Goal: Task Accomplishment & Management: Manage account settings

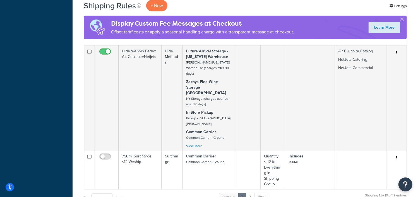
scroll to position [384, 0]
click at [252, 192] on link "2" at bounding box center [250, 196] width 9 height 8
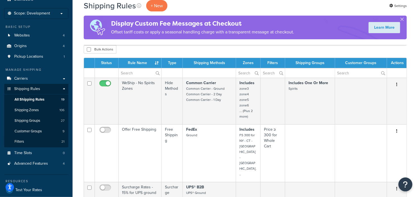
scroll to position [0, 0]
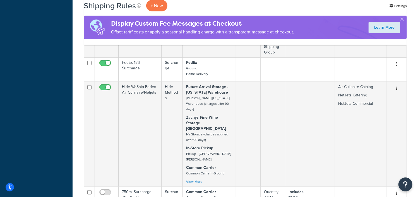
scroll to position [349, 0]
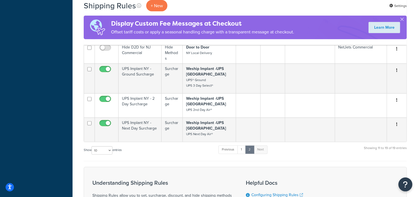
scroll to position [279, 0]
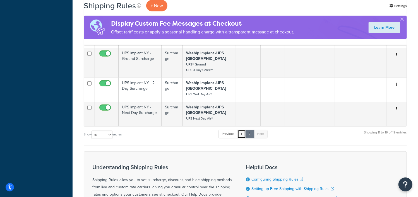
click at [242, 130] on link "1" at bounding box center [242, 134] width 8 height 8
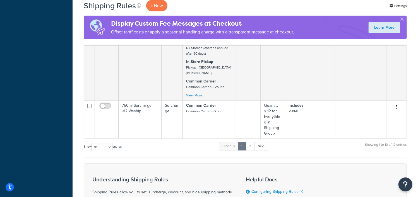
drag, startPoint x: 28, startPoint y: 66, endPoint x: 53, endPoint y: 40, distance: 36.3
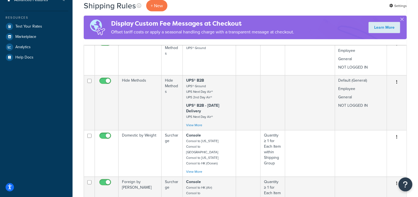
scroll to position [15, 0]
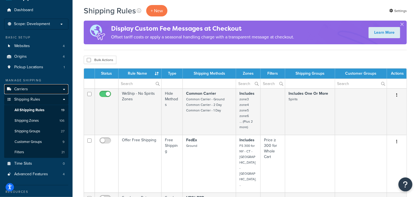
click at [25, 90] on span "Carriers" at bounding box center [21, 89] width 14 height 5
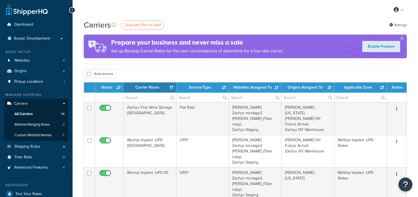
select select "15"
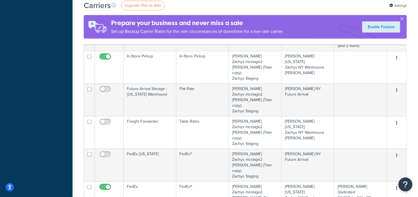
scroll to position [349, 0]
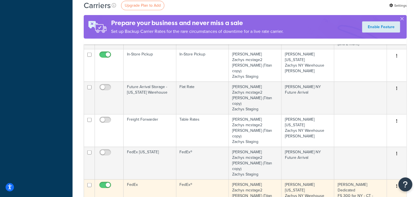
click at [397, 185] on icon "button" at bounding box center [396, 187] width 1 height 4
click at [365, 96] on link "Edit" at bounding box center [374, 96] width 44 height 11
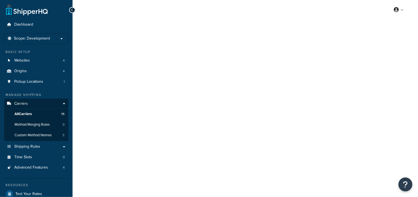
select select "fedEx"
select select "REGULAR_PICKUP"
select select "YOUR_PACKAGING"
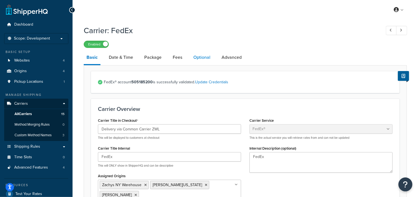
click at [201, 58] on link "Optional" at bounding box center [202, 57] width 23 height 13
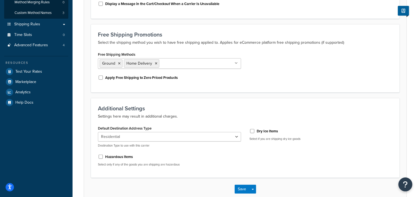
scroll to position [139, 0]
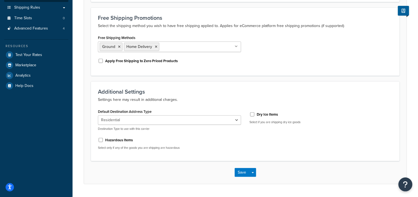
click at [235, 47] on icon at bounding box center [236, 46] width 3 height 3
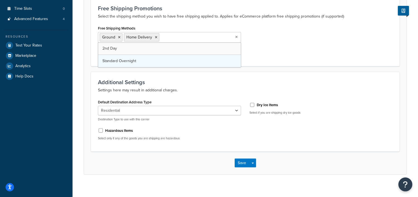
scroll to position [154, 0]
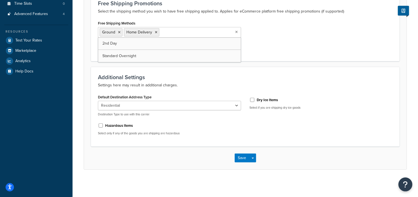
click at [293, 54] on div "Free Shipping Promotions Select the shipping method you wish to have free shipp…" at bounding box center [245, 27] width 309 height 68
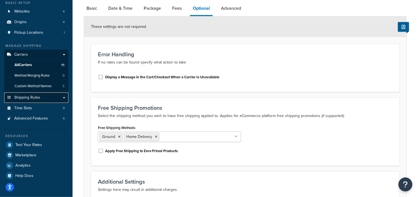
click at [28, 96] on span "Shipping Rules" at bounding box center [27, 97] width 26 height 5
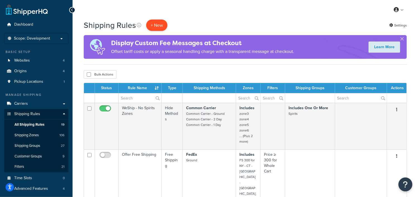
click at [155, 25] on p "+ New" at bounding box center [156, 25] width 21 height 11
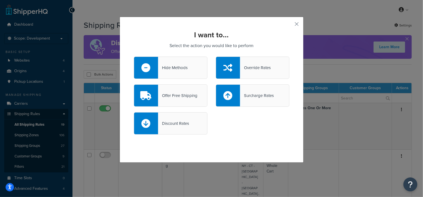
click at [167, 124] on div "Discount Rates" at bounding box center [173, 124] width 31 height 8
click at [0, 0] on input "Discount Rates" at bounding box center [0, 0] width 0 height 0
select select "CART"
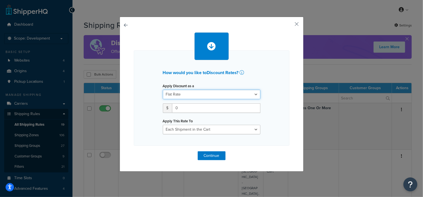
click at [187, 93] on select "Flat Rate Percentage Flat Rate & Percentage" at bounding box center [212, 94] width 98 height 9
select select "PERCENTAGE"
click at [163, 90] on select "Flat Rate Percentage Flat Rate & Percentage" at bounding box center [212, 94] width 98 height 9
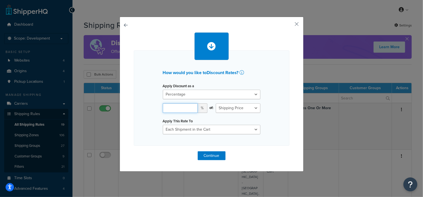
click at [174, 110] on input "number" at bounding box center [180, 108] width 35 height 9
type input "100"
click at [204, 154] on button "Continue" at bounding box center [212, 156] width 28 height 9
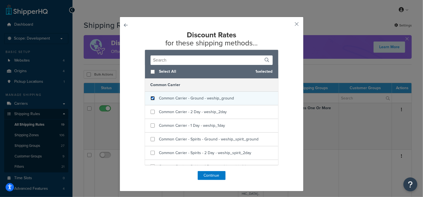
click at [151, 98] on input "checkbox" at bounding box center [153, 98] width 4 height 4
checkbox input "true"
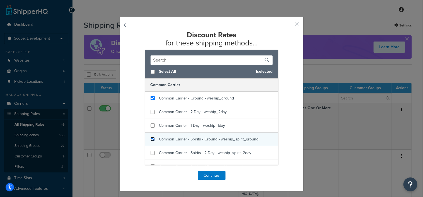
click at [151, 139] on input "checkbox" at bounding box center [153, 139] width 4 height 4
checkbox input "true"
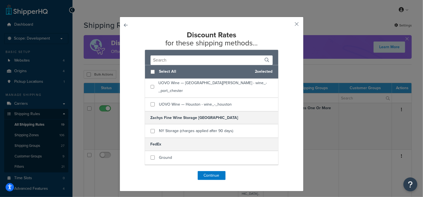
scroll to position [628, 0]
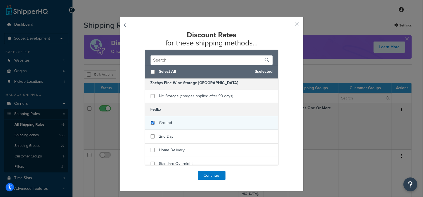
click at [151, 121] on input "checkbox" at bounding box center [153, 123] width 4 height 4
checkbox input "true"
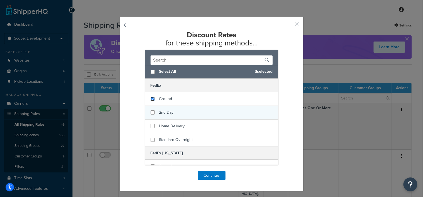
scroll to position [663, 0]
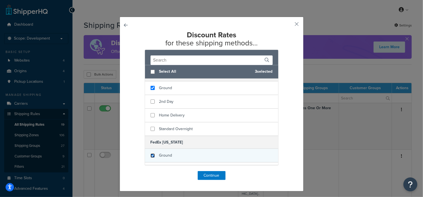
click at [151, 154] on input "checkbox" at bounding box center [153, 156] width 4 height 4
checkbox input "true"
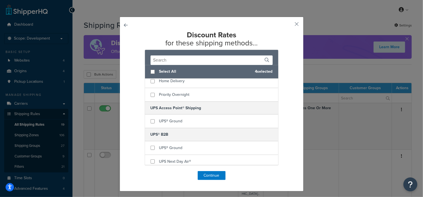
scroll to position [768, 0]
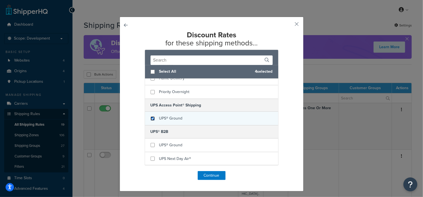
click at [152, 117] on input "checkbox" at bounding box center [153, 119] width 4 height 4
click at [151, 117] on input "checkbox" at bounding box center [153, 119] width 4 height 4
checkbox input "false"
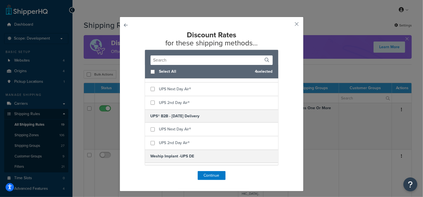
scroll to position [872, 0]
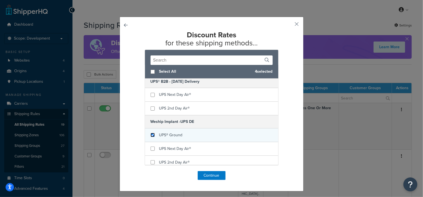
click at [151, 133] on input "checkbox" at bounding box center [153, 135] width 4 height 4
checkbox input "true"
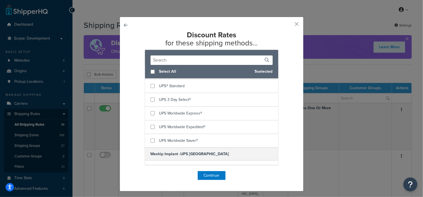
scroll to position [977, 0]
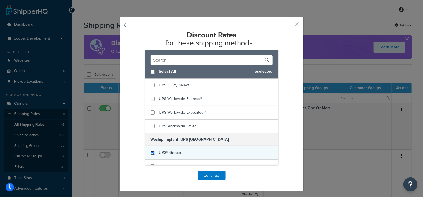
click at [151, 151] on input "checkbox" at bounding box center [153, 153] width 4 height 4
checkbox input "true"
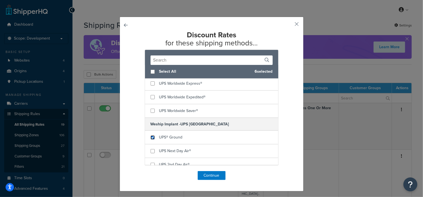
scroll to position [1000, 0]
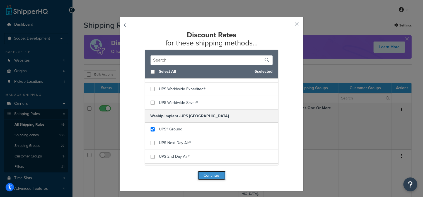
click at [205, 175] on button "Continue" at bounding box center [212, 175] width 28 height 9
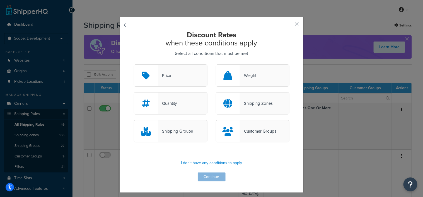
click at [163, 72] on div "Price" at bounding box center [164, 76] width 13 height 8
click at [0, 0] on input "Price" at bounding box center [0, 0] width 0 height 0
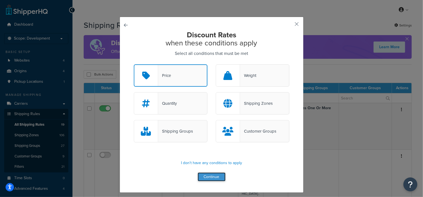
click at [214, 178] on button "Continue" at bounding box center [212, 177] width 28 height 9
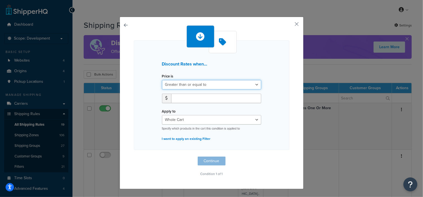
click at [254, 85] on select "Greater than or equal to Between or equal to Less than or equal to" at bounding box center [211, 84] width 99 height 9
click at [162, 80] on select "Greater than or equal to Between or equal to Less than or equal to" at bounding box center [211, 84] width 99 height 9
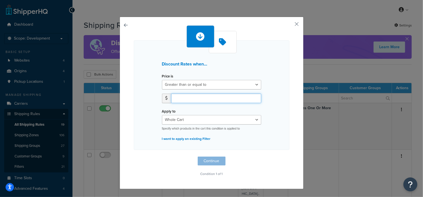
click at [227, 98] on input "number" at bounding box center [216, 98] width 90 height 9
type input "500"
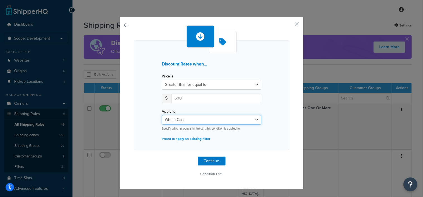
click at [254, 118] on select "Whole Cart Everything in Shipping Group Everything at Origin Each Item within S…" at bounding box center [211, 119] width 99 height 9
click at [162, 115] on select "Whole Cart Everything in Shipping Group Everything at Origin Each Item within S…" at bounding box center [211, 119] width 99 height 9
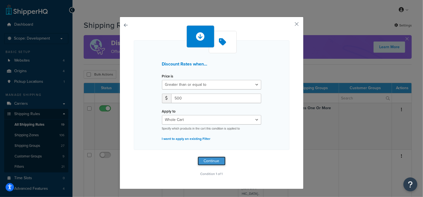
click at [208, 162] on button "Continue" at bounding box center [212, 161] width 28 height 9
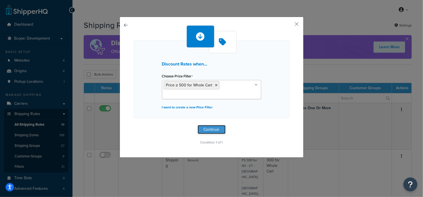
click at [207, 130] on button "Continue" at bounding box center [212, 129] width 28 height 9
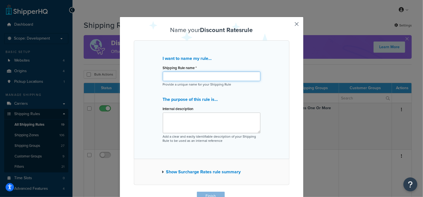
click at [203, 77] on input "Shipping Rule name *" at bounding box center [212, 76] width 98 height 9
type input "$0 Ground Shipping on Orders => $500"
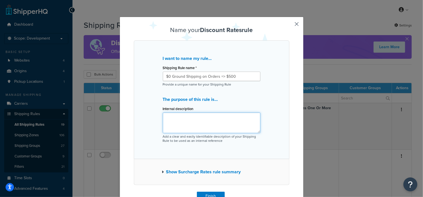
click at [214, 121] on textarea "Internal description" at bounding box center [212, 123] width 98 height 21
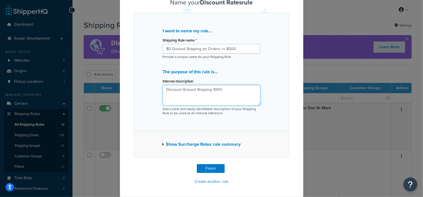
type textarea "Discount Ground Shipping 100%"
click at [199, 146] on button "Show Surcharge Rates rule summary" at bounding box center [201, 145] width 79 height 8
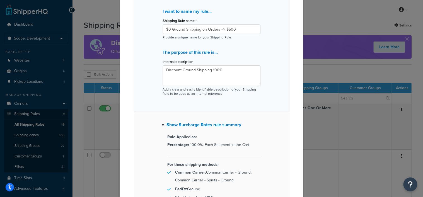
scroll to position [63, 0]
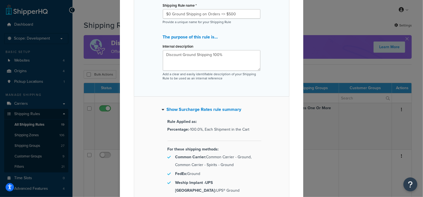
click at [185, 112] on button "Show Surcharge Rates rule summary" at bounding box center [202, 110] width 80 height 8
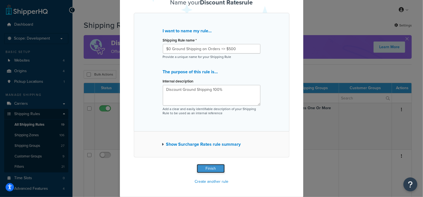
click at [206, 167] on button "Finish" at bounding box center [211, 168] width 28 height 9
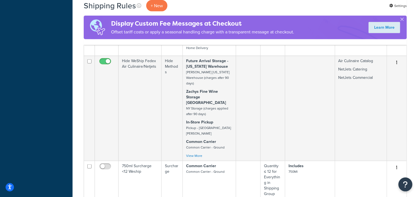
scroll to position [384, 0]
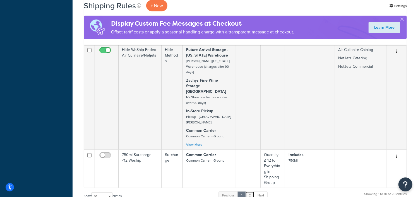
click at [252, 192] on link "2" at bounding box center [249, 196] width 9 height 8
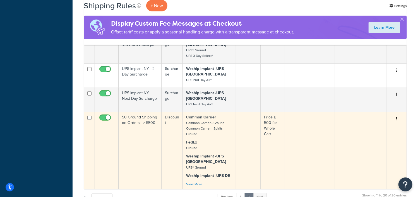
scroll to position [279, 0]
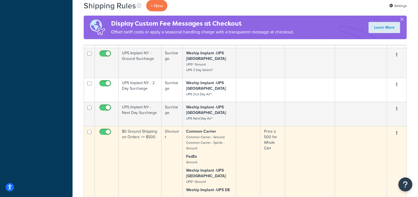
click at [396, 129] on button "button" at bounding box center [397, 133] width 8 height 9
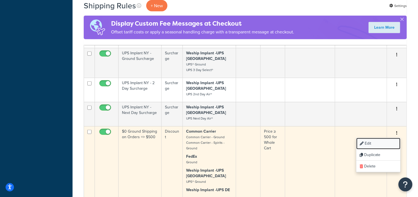
click at [375, 138] on link "Edit" at bounding box center [378, 143] width 44 height 11
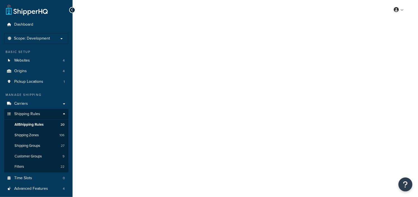
select select "PERCENTAGE"
select select "CART"
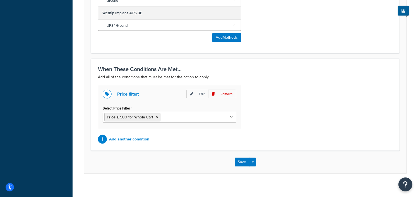
scroll to position [430, 0]
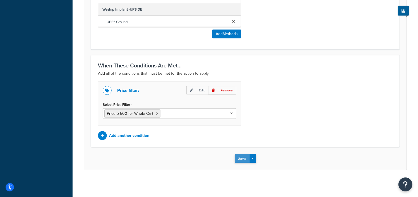
click at [243, 158] on button "Save" at bounding box center [242, 158] width 15 height 9
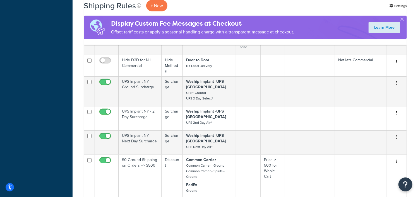
scroll to position [314, 0]
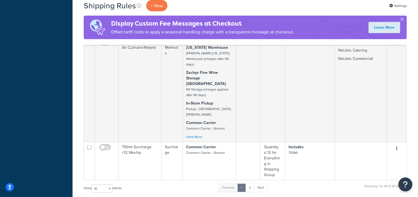
scroll to position [427, 0]
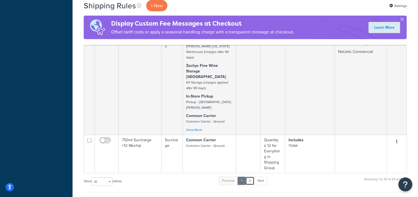
click at [251, 177] on link "2" at bounding box center [249, 181] width 9 height 8
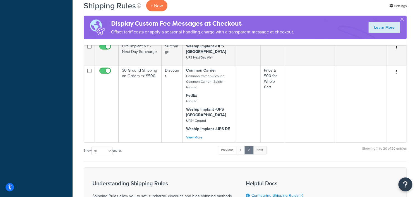
scroll to position [357, 0]
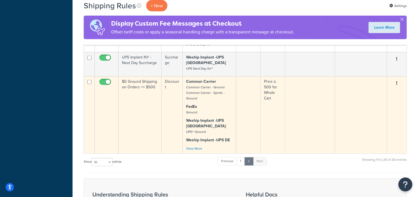
click at [399, 79] on button "button" at bounding box center [397, 83] width 8 height 9
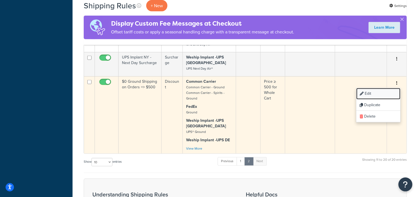
click at [377, 88] on link "Edit" at bounding box center [378, 93] width 44 height 11
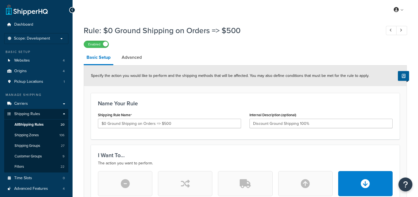
select select "PERCENTAGE"
select select "CART"
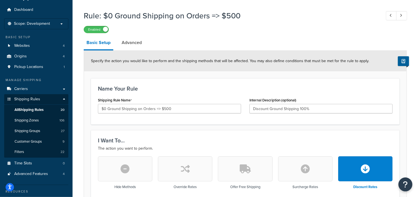
scroll to position [11, 0]
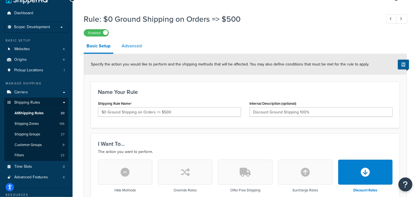
click at [129, 45] on link "Advanced" at bounding box center [132, 45] width 26 height 13
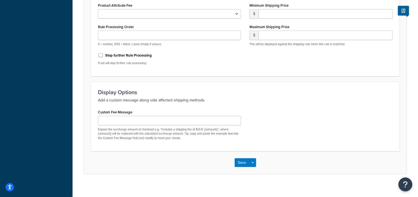
scroll to position [373, 0]
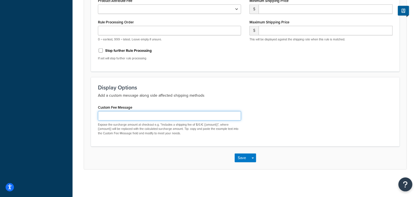
click at [207, 116] on input "Custom Fee Message" at bounding box center [169, 115] width 143 height 9
type input "Valid for Free Ground Shipping"
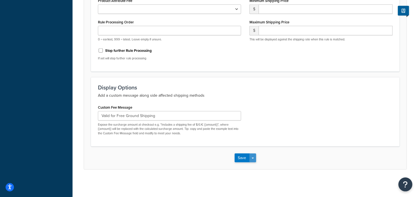
click at [251, 158] on button "Save Dropdown" at bounding box center [253, 158] width 7 height 9
click at [267, 154] on div "Save Save Dropdown Save and Edit Save and Duplicate Save and Create New" at bounding box center [245, 158] width 323 height 23
click at [240, 158] on button "Save" at bounding box center [242, 158] width 15 height 9
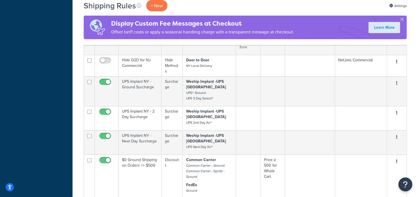
scroll to position [349, 0]
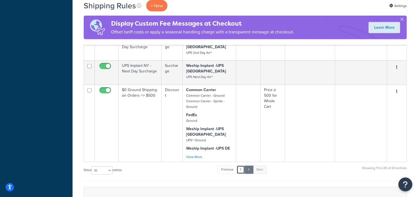
click at [240, 166] on link "1" at bounding box center [241, 170] width 8 height 8
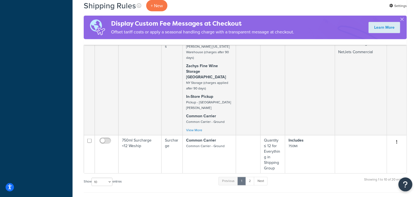
scroll to position [427, 0]
click at [250, 177] on link "2" at bounding box center [249, 181] width 9 height 8
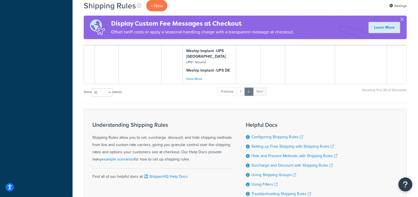
scroll to position [357, 0]
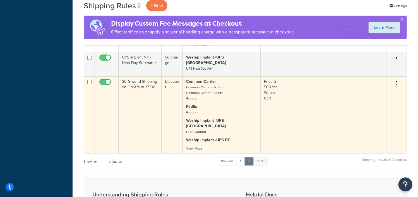
click at [396, 81] on icon "button" at bounding box center [396, 83] width 1 height 4
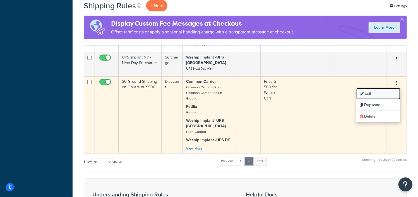
click at [375, 88] on link "Edit" at bounding box center [378, 93] width 44 height 11
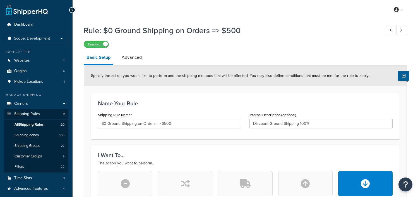
select select "PERCENTAGE"
select select "CART"
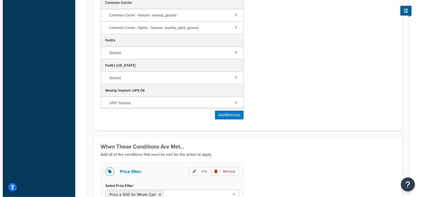
scroll to position [419, 0]
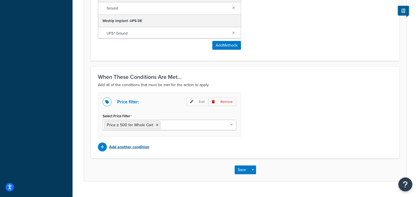
click at [127, 146] on p "Add another condition" at bounding box center [129, 147] width 40 height 8
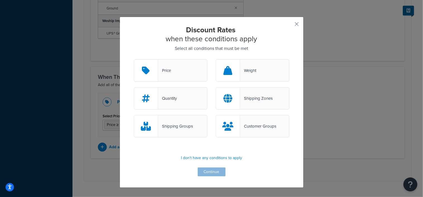
click at [253, 126] on div "Customer Groups" at bounding box center [258, 127] width 36 height 8
click at [0, 0] on input "Customer Groups" at bounding box center [0, 0] width 0 height 0
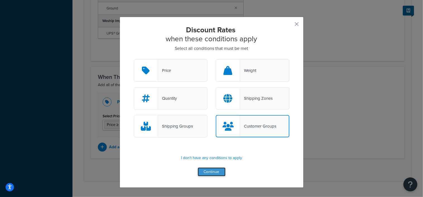
click at [215, 171] on button "Continue" at bounding box center [212, 172] width 28 height 9
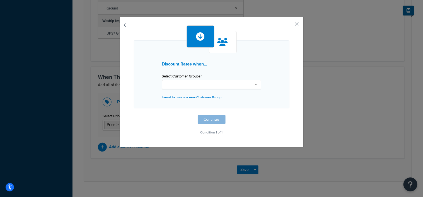
click at [252, 83] on ul at bounding box center [211, 84] width 99 height 9
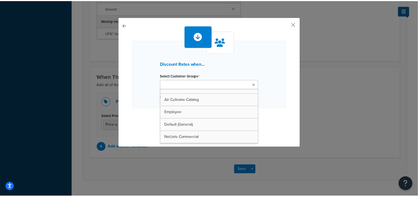
scroll to position [37, 0]
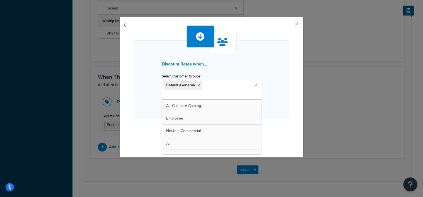
click at [283, 121] on div "Discount Rates when... Select Customer Groups Default (General) General NOT LOG…" at bounding box center [212, 85] width 156 height 121
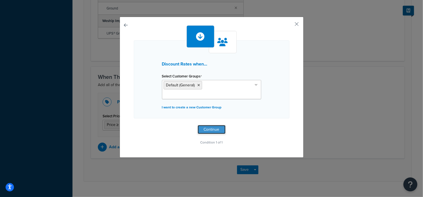
click at [207, 125] on button "Continue" at bounding box center [212, 129] width 28 height 9
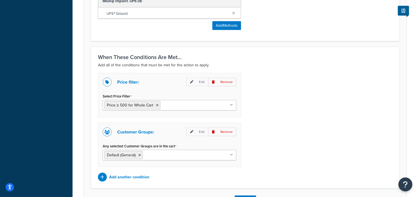
scroll to position [453, 0]
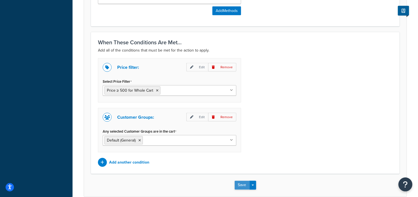
click at [241, 185] on button "Save" at bounding box center [242, 185] width 15 height 9
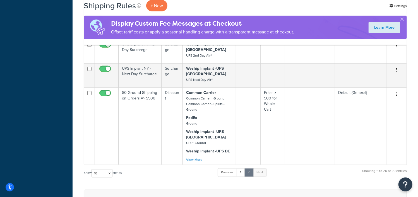
scroll to position [349, 0]
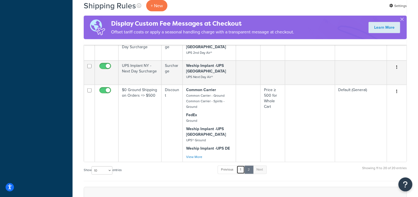
click at [241, 166] on link "1" at bounding box center [241, 170] width 8 height 8
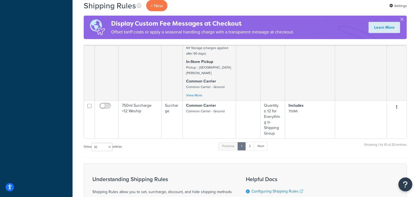
scroll to position [392, 0]
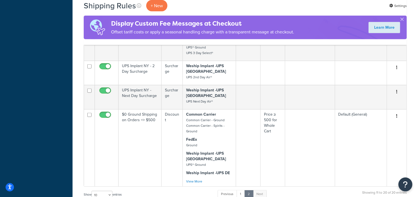
scroll to position [322, 0]
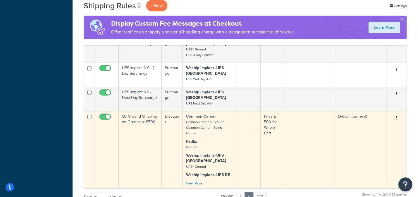
click at [101, 115] on input "checkbox" at bounding box center [105, 118] width 15 height 7
checkbox input "false"
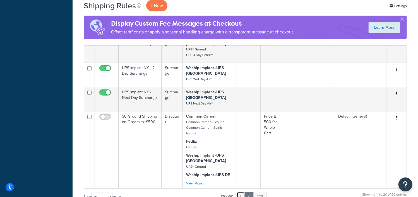
click at [241, 192] on link "1" at bounding box center [241, 196] width 8 height 8
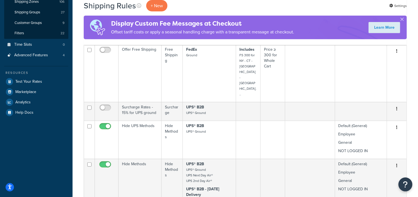
scroll to position [113, 0]
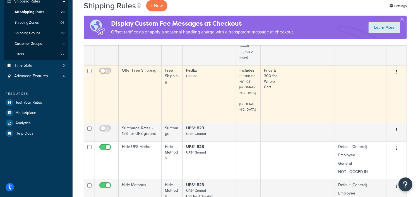
click at [108, 72] on input "checkbox" at bounding box center [105, 72] width 15 height 7
checkbox input "true"
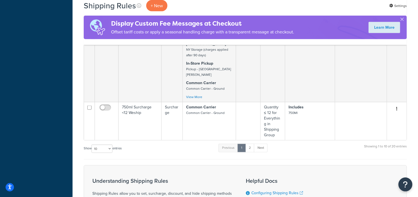
scroll to position [462, 0]
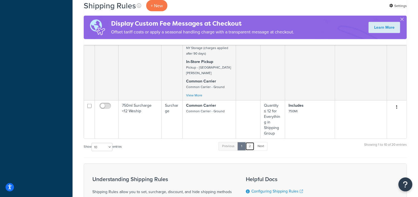
click at [250, 142] on link "2" at bounding box center [249, 146] width 9 height 8
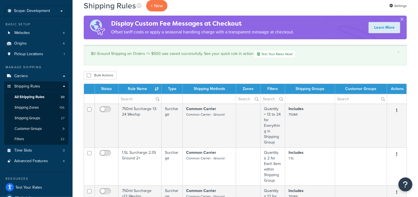
scroll to position [0, 0]
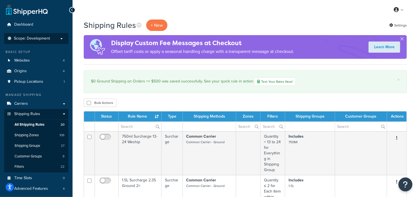
click at [55, 40] on p "Scope: Development" at bounding box center [36, 38] width 59 height 5
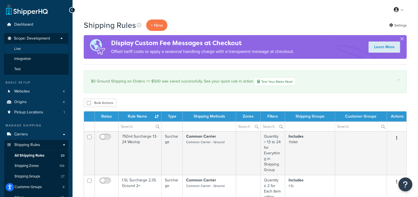
click at [21, 49] on li "Live" at bounding box center [36, 49] width 65 height 10
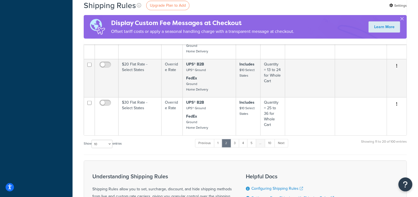
scroll to position [384, 0]
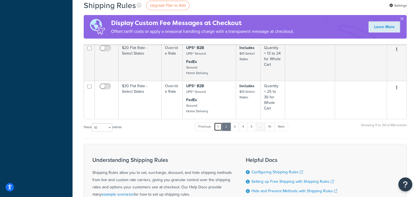
click at [220, 125] on link "1" at bounding box center [218, 127] width 8 height 8
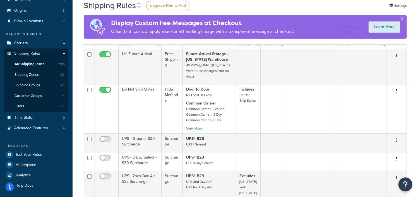
scroll to position [0, 0]
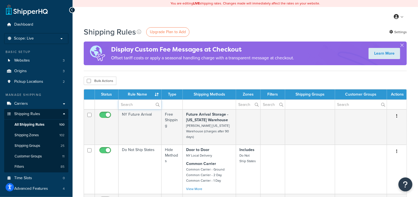
click at [142, 104] on input "text" at bounding box center [140, 104] width 43 height 9
type input "Free"
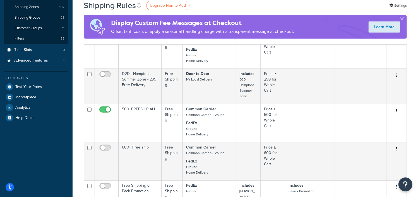
scroll to position [139, 0]
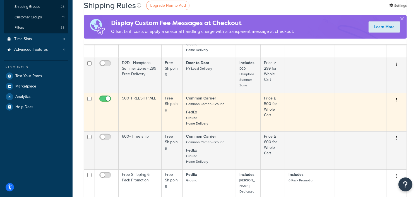
click at [396, 102] on button "button" at bounding box center [397, 100] width 8 height 9
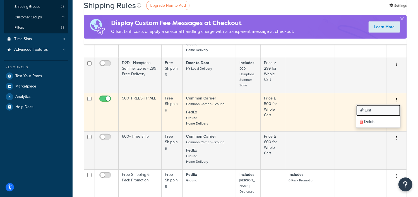
click at [368, 112] on link "Edit" at bounding box center [378, 110] width 44 height 11
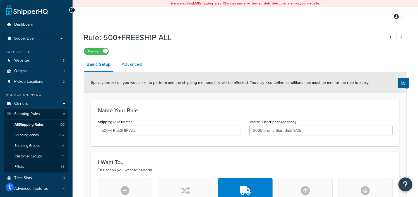
click at [124, 64] on link "Advanced" at bounding box center [132, 64] width 26 height 13
select select "shipping_price"
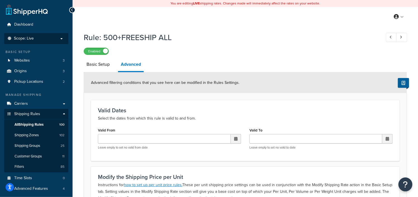
click at [24, 40] on span "Scope: Live" at bounding box center [24, 38] width 20 height 5
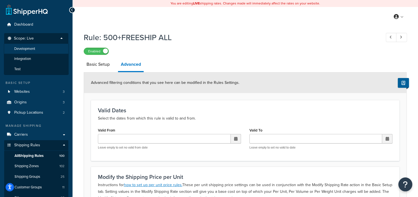
click at [24, 49] on span "Development" at bounding box center [24, 49] width 21 height 5
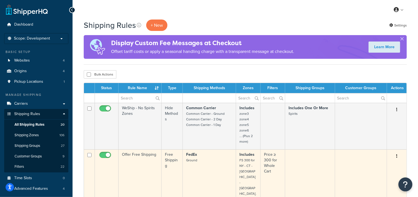
click at [397, 155] on icon "button" at bounding box center [396, 156] width 1 height 4
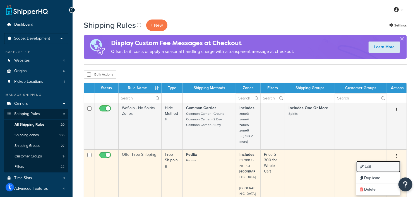
click at [371, 167] on link "Edit" at bounding box center [378, 166] width 44 height 11
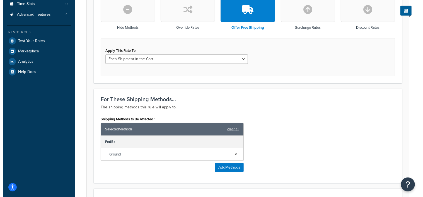
scroll to position [209, 0]
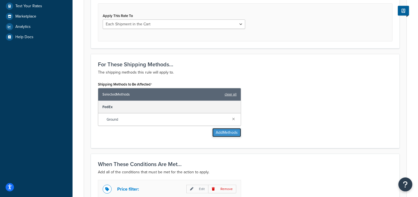
click at [224, 132] on button "Add Methods" at bounding box center [226, 132] width 29 height 9
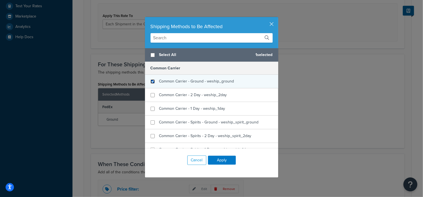
click at [151, 81] on input "checkbox" at bounding box center [153, 82] width 4 height 4
checkbox input "true"
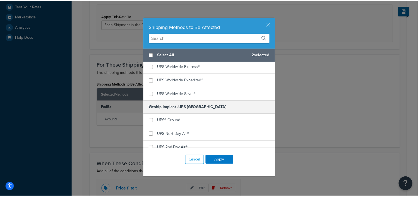
scroll to position [1000, 0]
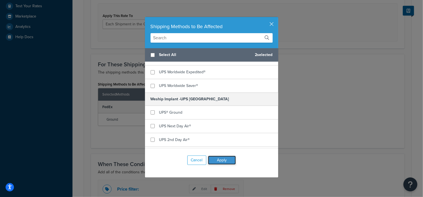
click at [220, 161] on button "Apply" at bounding box center [222, 160] width 28 height 9
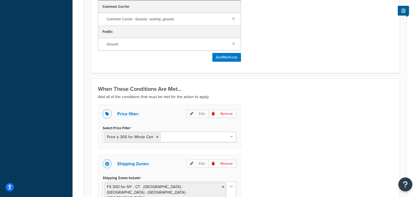
scroll to position [349, 0]
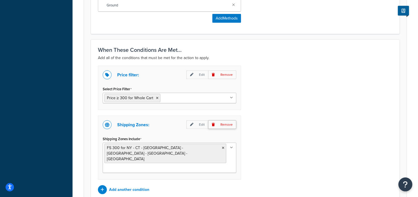
click at [223, 125] on p "Remove" at bounding box center [222, 125] width 28 height 9
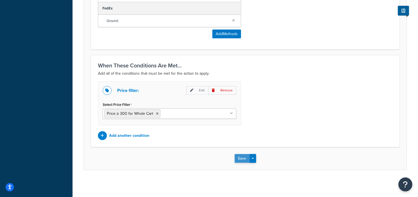
click at [241, 157] on button "Save" at bounding box center [242, 158] width 15 height 9
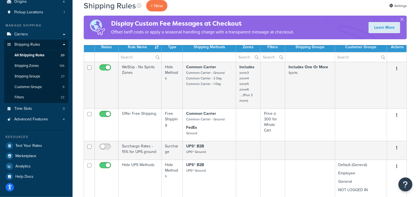
scroll to position [35, 0]
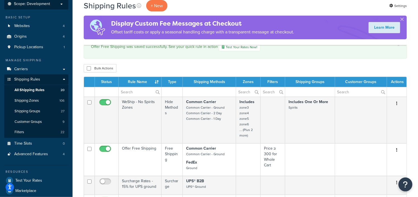
click at [40, 4] on span "Scope: Development" at bounding box center [32, 4] width 36 height 5
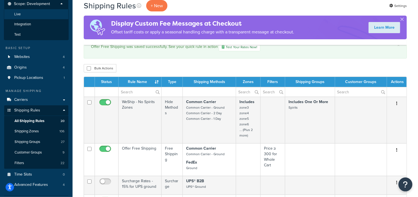
click at [35, 13] on li "Live" at bounding box center [36, 14] width 65 height 10
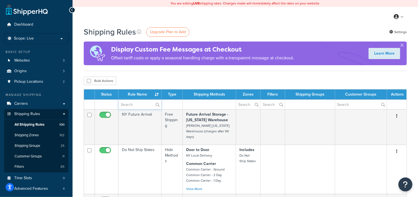
click at [140, 104] on input "text" at bounding box center [140, 104] width 43 height 9
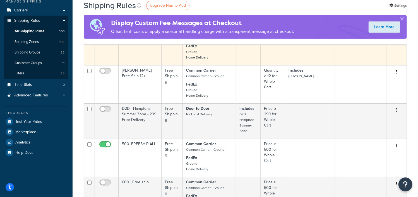
scroll to position [105, 0]
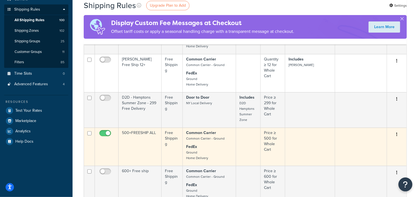
type input "free"
click at [396, 136] on button "button" at bounding box center [397, 134] width 8 height 9
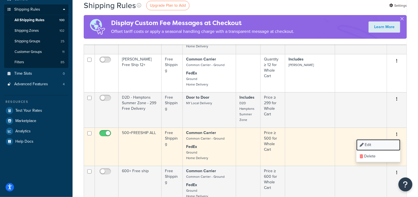
click at [375, 145] on link "Edit" at bounding box center [378, 145] width 44 height 11
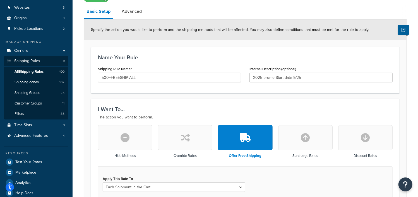
scroll to position [4, 0]
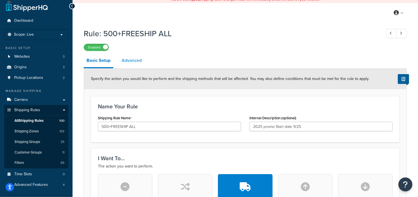
click at [131, 62] on link "Advanced" at bounding box center [132, 60] width 26 height 13
select select "shipping_price"
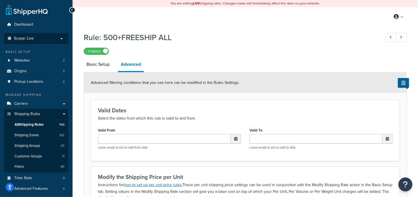
click at [34, 40] on p "Scope: Live" at bounding box center [36, 38] width 59 height 5
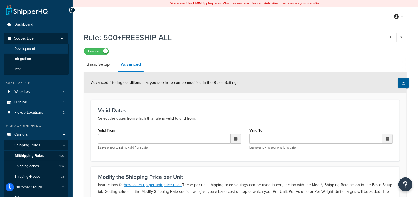
click at [28, 49] on span "Development" at bounding box center [24, 49] width 21 height 5
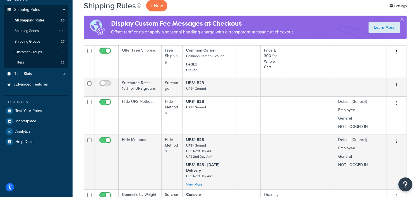
scroll to position [70, 0]
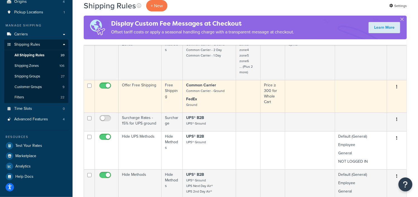
click at [396, 87] on icon "button" at bounding box center [396, 87] width 1 height 4
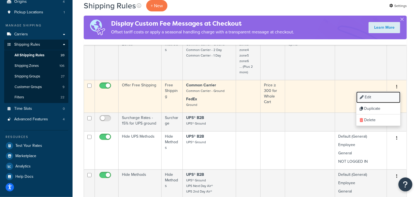
click at [366, 96] on link "Edit" at bounding box center [378, 97] width 44 height 11
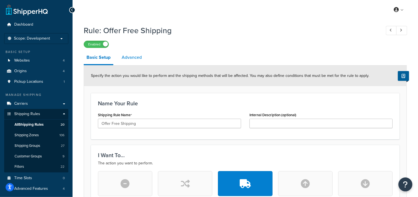
click at [130, 58] on link "Advanced" at bounding box center [132, 57] width 26 height 13
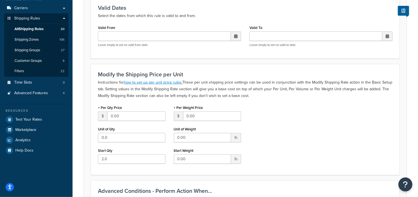
scroll to position [139, 0]
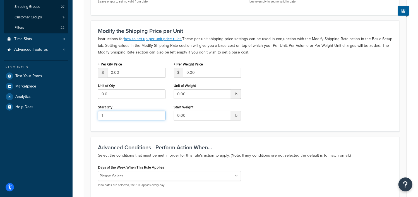
type input "1"
click at [159, 118] on input "1" at bounding box center [132, 115] width 68 height 9
click at [295, 113] on div "+ Per Qty Price $ 0.00 Unit of Qty 0.0 Start Qty 1 + Per Weight Price $ 0.00 Un…" at bounding box center [245, 92] width 303 height 64
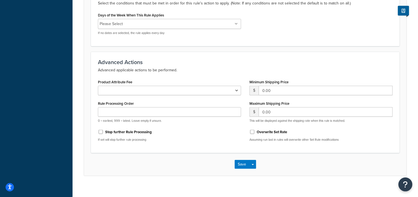
scroll to position [298, 0]
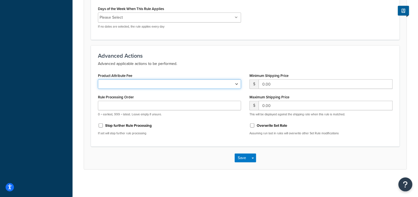
click at [237, 83] on select "Shipping Price Handling Fee" at bounding box center [169, 84] width 143 height 9
select select "shipping_price"
click at [98, 80] on select "Shipping Price Handling Fee" at bounding box center [169, 84] width 143 height 9
click at [240, 157] on button "Save" at bounding box center [242, 158] width 15 height 9
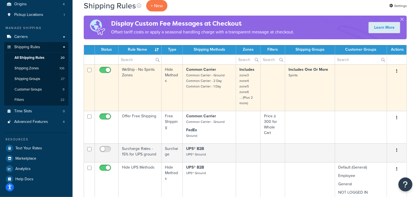
scroll to position [105, 0]
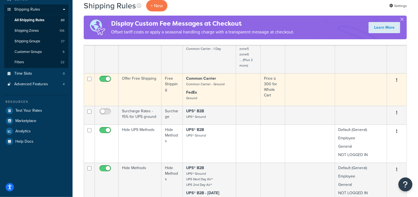
click at [397, 81] on icon "button" at bounding box center [396, 80] width 1 height 4
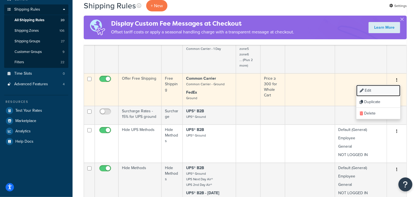
click at [367, 90] on link "Edit" at bounding box center [378, 90] width 44 height 11
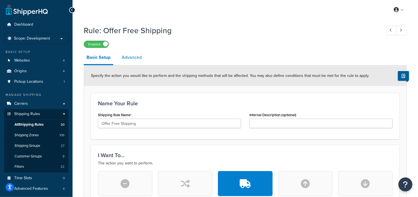
click at [133, 56] on link "Advanced" at bounding box center [132, 57] width 26 height 13
select select "shipping_price"
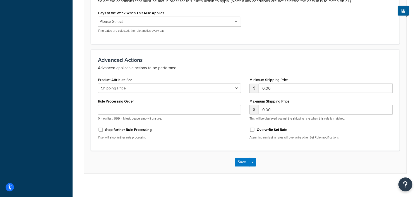
scroll to position [298, 0]
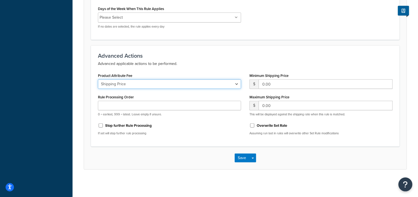
click at [237, 85] on select "Shipping Price Handling Fee" at bounding box center [169, 84] width 143 height 9
select select
click at [98, 80] on select "Shipping Price Handling Fee" at bounding box center [169, 84] width 143 height 9
click at [243, 157] on button "Save" at bounding box center [242, 158] width 15 height 9
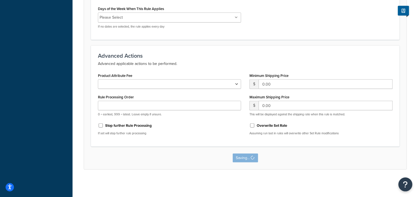
scroll to position [0, 0]
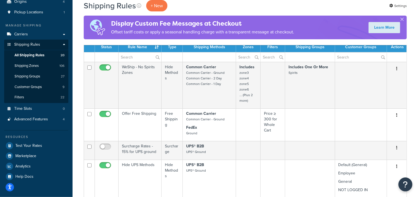
scroll to position [70, 0]
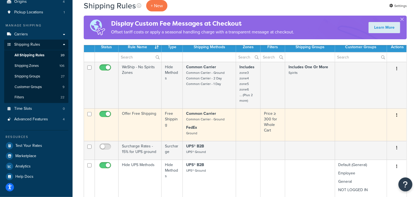
click at [396, 116] on button "button" at bounding box center [397, 115] width 8 height 9
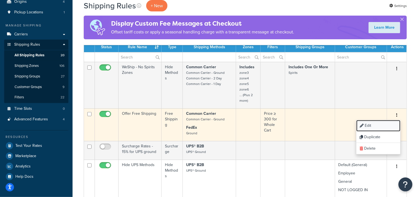
click at [373, 125] on link "Edit" at bounding box center [378, 125] width 44 height 11
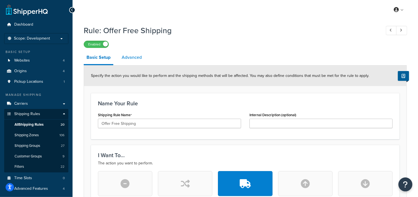
click at [127, 57] on link "Advanced" at bounding box center [132, 57] width 26 height 13
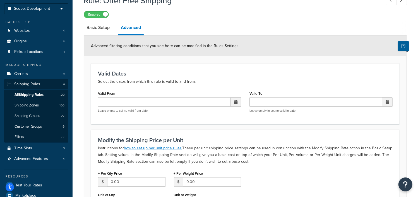
scroll to position [19, 0]
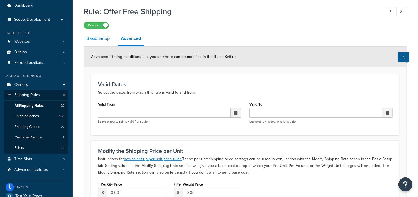
click at [100, 39] on link "Basic Setup" at bounding box center [98, 38] width 29 height 13
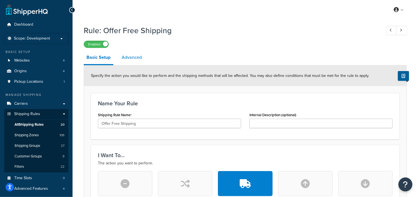
click at [126, 57] on link "Advanced" at bounding box center [132, 57] width 26 height 13
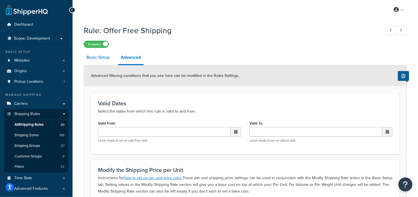
click at [95, 57] on link "Basic Setup" at bounding box center [98, 57] width 29 height 13
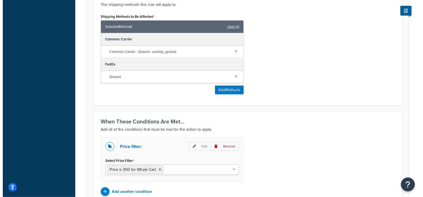
scroll to position [279, 0]
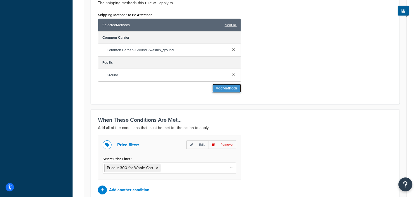
click at [225, 88] on button "Add Methods" at bounding box center [226, 88] width 29 height 9
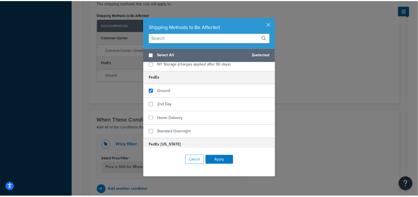
scroll to position [628, 0]
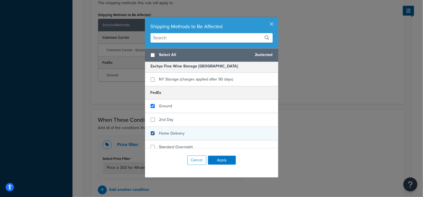
click at [151, 131] on input "checkbox" at bounding box center [153, 133] width 4 height 4
checkbox input "true"
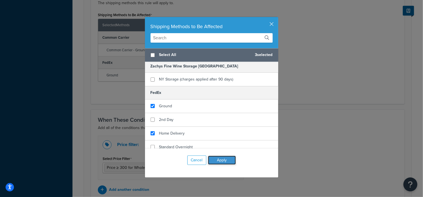
click at [215, 158] on button "Apply" at bounding box center [222, 160] width 28 height 9
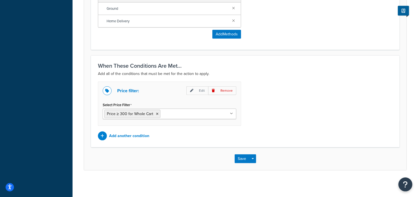
scroll to position [346, 0]
click at [241, 155] on button "Save" at bounding box center [242, 158] width 15 height 9
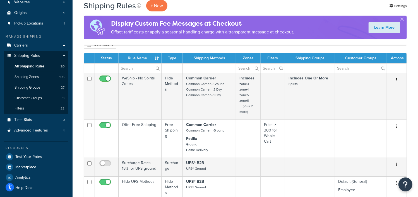
scroll to position [70, 0]
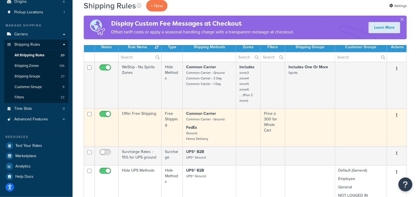
click at [397, 115] on icon "button" at bounding box center [396, 115] width 1 height 4
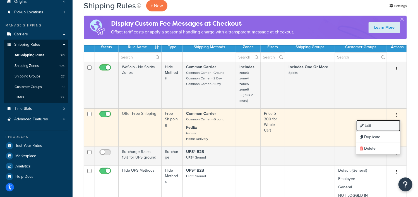
click at [366, 126] on link "Edit" at bounding box center [378, 125] width 44 height 11
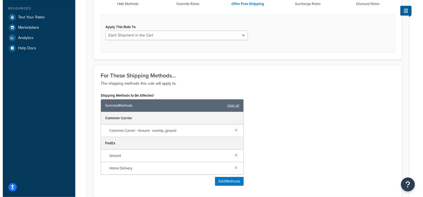
scroll to position [209, 0]
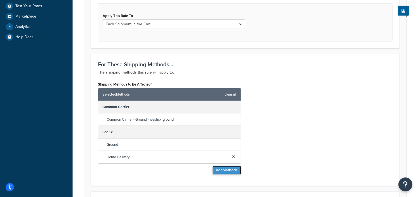
click at [221, 170] on button "Add Methods" at bounding box center [226, 170] width 29 height 9
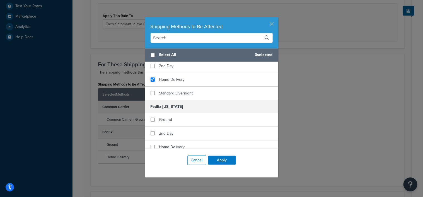
scroll to position [698, 0]
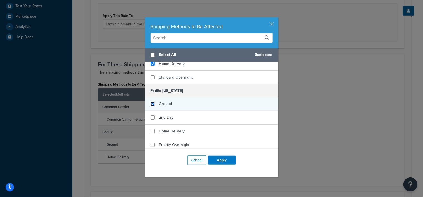
click at [151, 102] on input "checkbox" at bounding box center [153, 104] width 4 height 4
checkbox input "true"
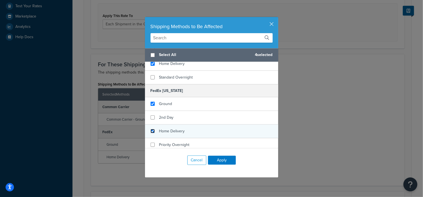
click at [151, 129] on input "checkbox" at bounding box center [153, 131] width 4 height 4
checkbox input "true"
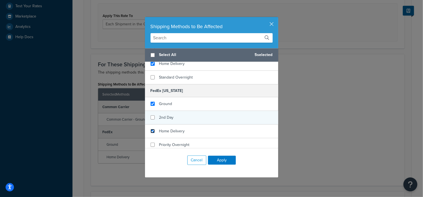
scroll to position [733, 0]
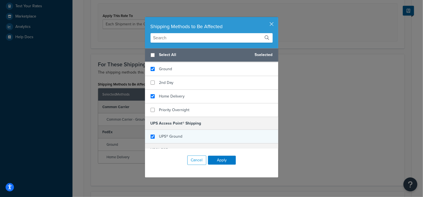
checkbox input "true"
click at [152, 130] on div "UPS® Ground" at bounding box center [211, 136] width 133 height 13
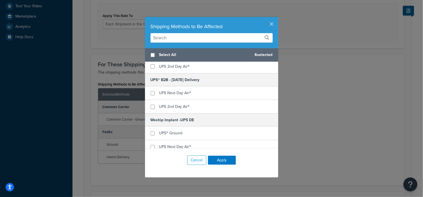
scroll to position [872, 0]
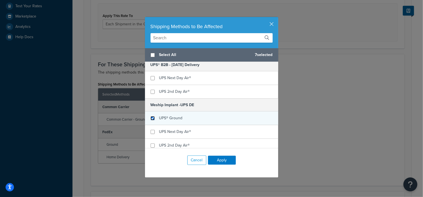
click at [151, 116] on input "checkbox" at bounding box center [153, 118] width 4 height 4
checkbox input "true"
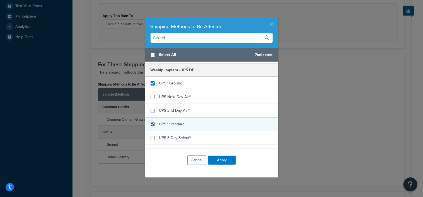
click at [151, 123] on input "checkbox" at bounding box center [153, 125] width 4 height 4
checkbox input "true"
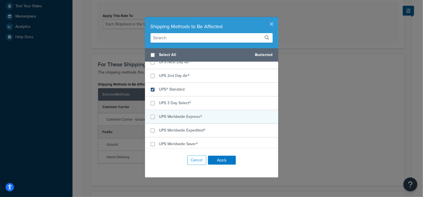
scroll to position [977, 0]
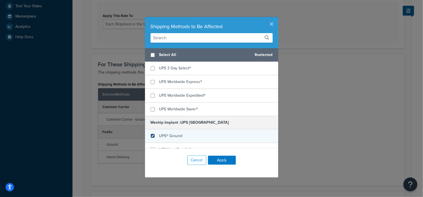
click at [151, 134] on input "checkbox" at bounding box center [153, 136] width 4 height 4
checkbox input "true"
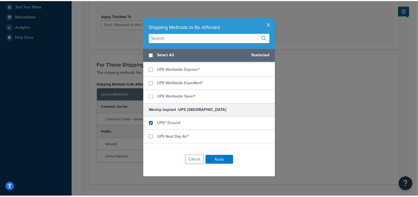
scroll to position [1000, 0]
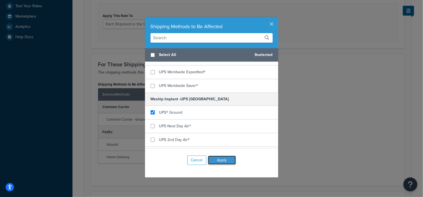
click at [218, 160] on button "Apply" at bounding box center [222, 160] width 28 height 9
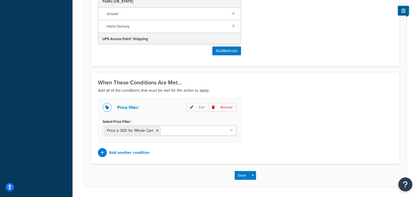
scroll to position [384, 0]
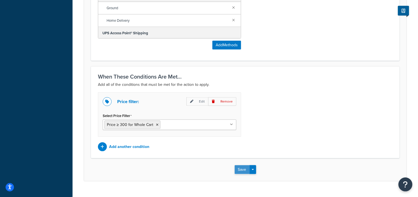
click at [241, 168] on button "Save" at bounding box center [242, 170] width 15 height 9
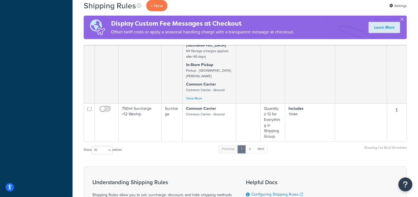
scroll to position [488, 0]
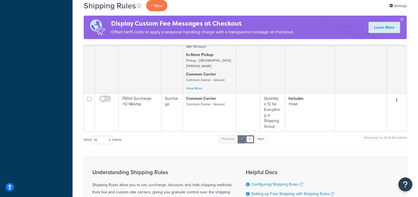
click at [250, 135] on link "2" at bounding box center [249, 139] width 9 height 8
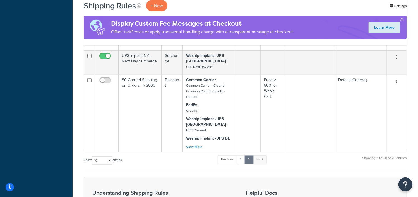
scroll to position [348, 0]
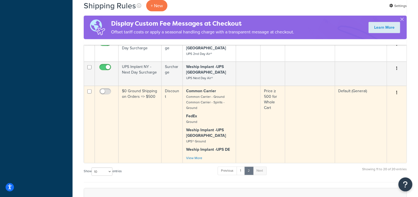
click at [396, 88] on button "button" at bounding box center [397, 92] width 8 height 9
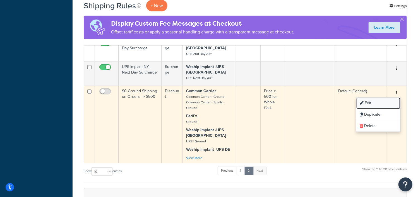
click at [367, 98] on link "Edit" at bounding box center [378, 103] width 44 height 11
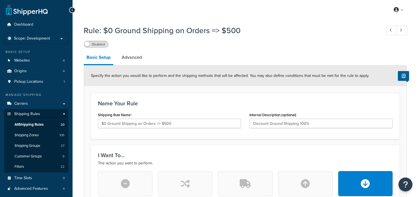
select select "PERCENTAGE"
select select "CART"
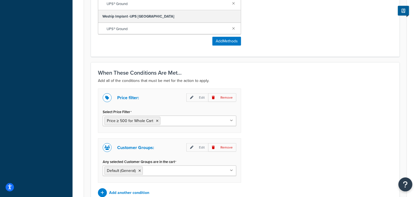
scroll to position [453, 0]
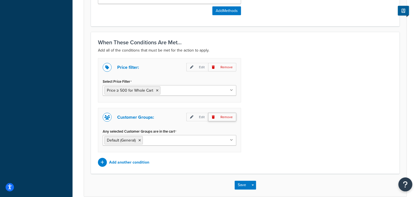
click at [226, 116] on p "Remove" at bounding box center [222, 117] width 28 height 9
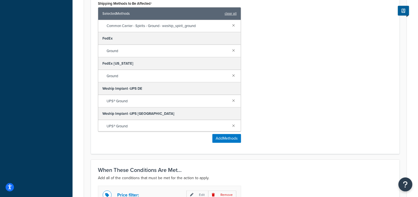
scroll to position [430, 0]
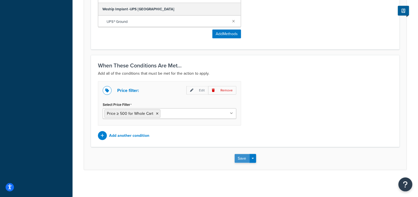
click at [241, 158] on button "Save" at bounding box center [242, 158] width 15 height 9
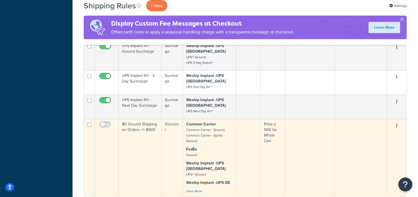
scroll to position [314, 0]
click at [107, 123] on input "checkbox" at bounding box center [105, 126] width 15 height 7
checkbox input "true"
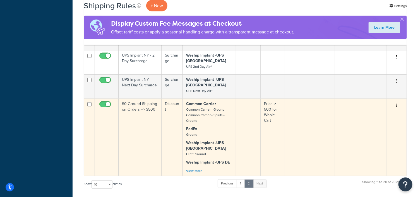
scroll to position [384, 0]
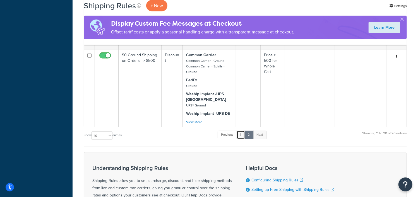
click at [241, 131] on link "1" at bounding box center [241, 135] width 8 height 8
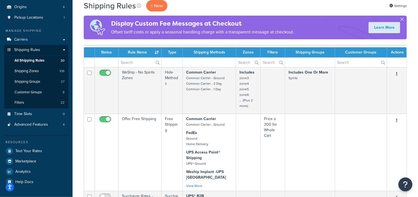
scroll to position [51, 0]
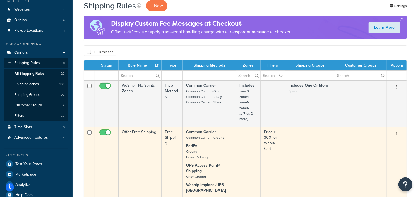
click at [100, 132] on input "checkbox" at bounding box center [105, 134] width 15 height 7
checkbox input "false"
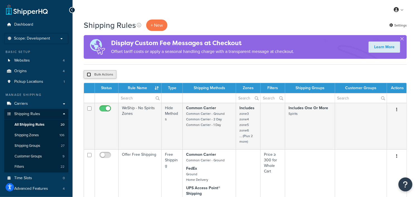
click at [89, 74] on input "checkbox" at bounding box center [89, 75] width 4 height 4
checkbox input "true"
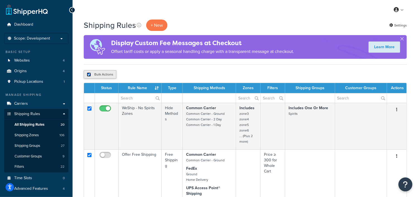
checkbox input "true"
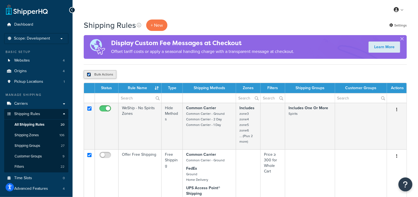
checkbox input "true"
click at [89, 74] on input "checkbox" at bounding box center [89, 75] width 4 height 4
checkbox input "false"
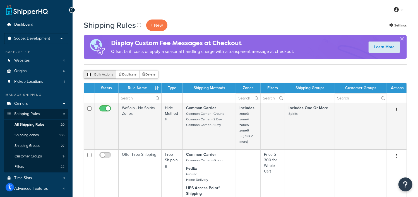
checkbox input "false"
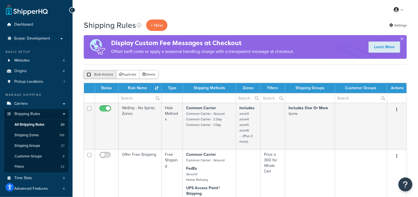
checkbox input "false"
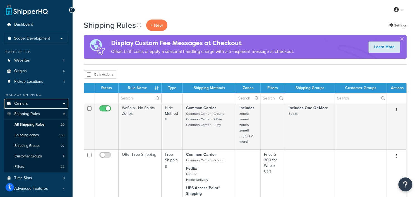
click at [27, 105] on span "Carriers" at bounding box center [21, 104] width 14 height 5
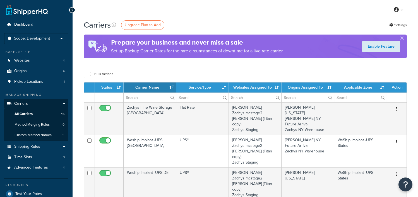
select select "15"
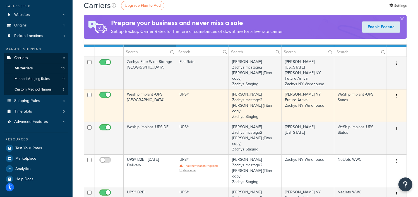
scroll to position [35, 0]
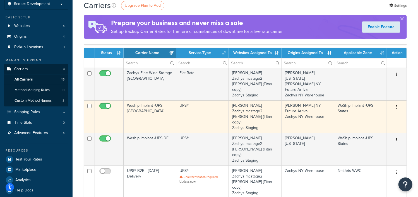
click at [101, 104] on input "checkbox" at bounding box center [105, 107] width 15 height 7
checkbox input "false"
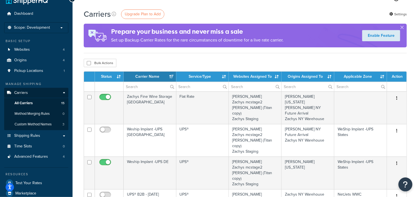
scroll to position [0, 0]
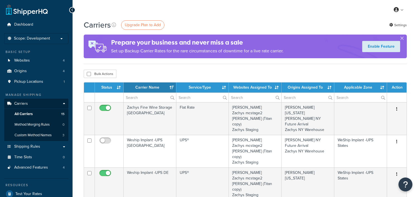
select select "15"
click at [18, 150] on link "Shipping Rules" at bounding box center [36, 147] width 64 height 10
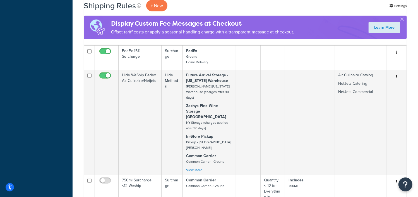
scroll to position [419, 0]
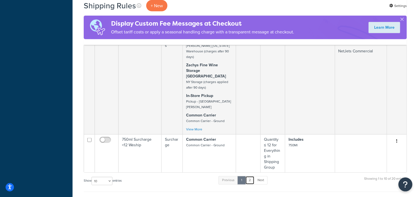
click at [250, 176] on link "2" at bounding box center [249, 180] width 9 height 8
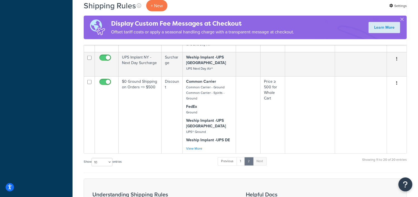
scroll to position [314, 0]
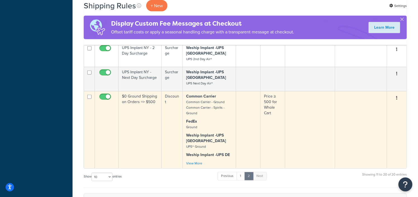
click at [396, 96] on icon "button" at bounding box center [396, 98] width 1 height 4
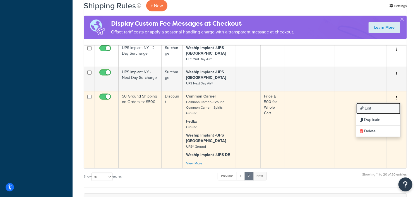
click at [367, 103] on link "Edit" at bounding box center [378, 108] width 44 height 11
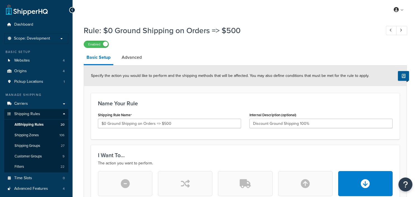
select select "PERCENTAGE"
select select "CART"
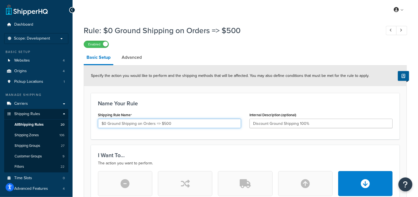
drag, startPoint x: 107, startPoint y: 124, endPoint x: 99, endPoint y: 125, distance: 8.1
click at [99, 125] on input "$0 Ground Shipping on Orders => $500" at bounding box center [169, 123] width 143 height 9
type input "99% off Ground Shipping on Orders => $500"
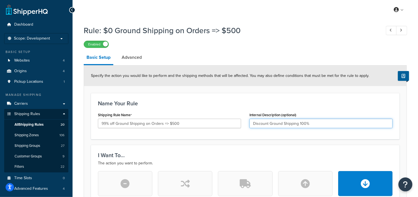
click at [301, 123] on input "Discount Ground Shipping 100%" at bounding box center [321, 123] width 143 height 9
type input "Discount Ground Shipping 99%"
click at [307, 101] on h3 "Name Your Rule" at bounding box center [245, 103] width 295 height 6
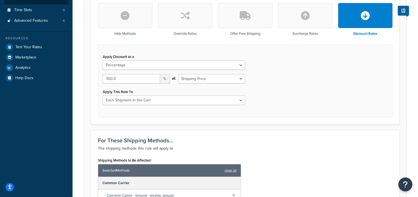
scroll to position [174, 0]
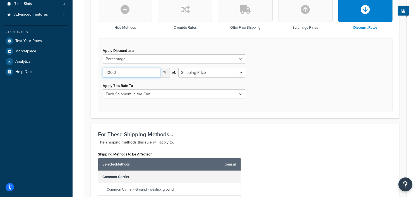
drag, startPoint x: 127, startPoint y: 75, endPoint x: 96, endPoint y: 74, distance: 31.0
click at [96, 74] on div "Hide Methods Override Rates Offer Free Shipping Surcharge Rates Discount Rates …" at bounding box center [245, 54] width 303 height 114
type input "99"
click at [92, 75] on div "I Want To... The action you want to perform. Hide Methods Override Rates Offer …" at bounding box center [245, 45] width 309 height 148
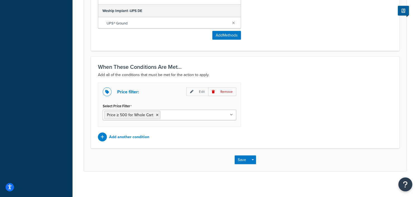
scroll to position [430, 0]
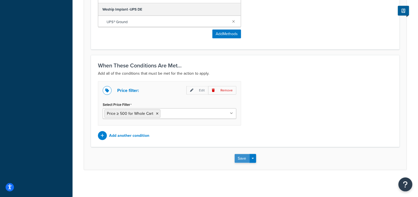
click at [241, 154] on button "Save" at bounding box center [242, 158] width 15 height 9
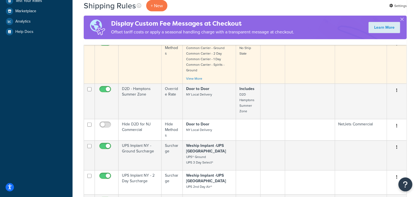
scroll to position [349, 0]
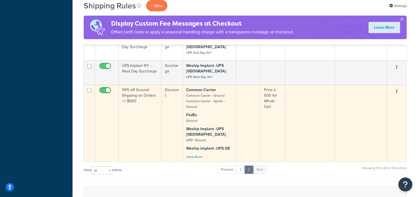
click at [397, 90] on icon "button" at bounding box center [396, 92] width 1 height 4
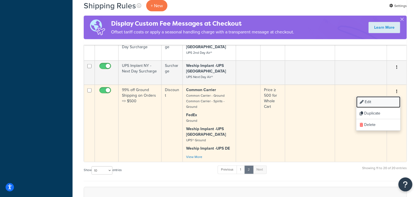
click at [367, 97] on link "Edit" at bounding box center [378, 102] width 44 height 11
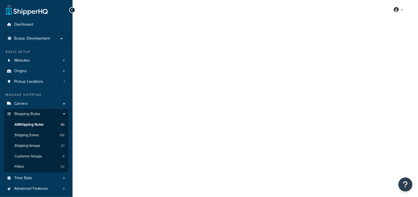
select select "PERCENTAGE"
select select "CART"
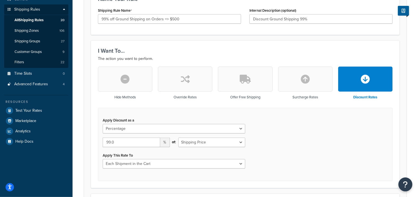
scroll to position [35, 0]
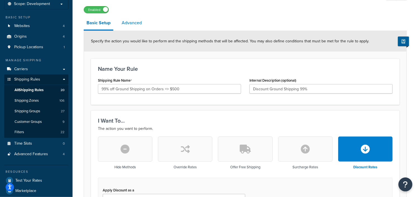
click at [131, 22] on link "Advanced" at bounding box center [132, 22] width 26 height 13
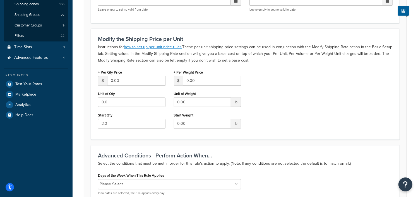
scroll to position [129, 0]
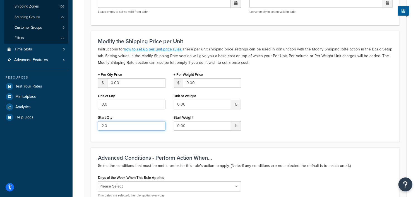
click at [102, 126] on input "2.0" at bounding box center [132, 125] width 68 height 9
type input "1.0"
click at [87, 119] on form "Advanced filtering conditions that you see here can be modified in the Rules Se…" at bounding box center [245, 175] width 323 height 477
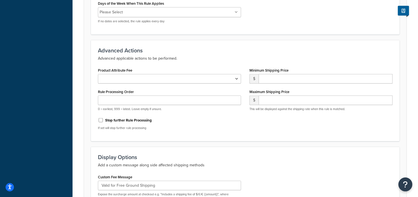
scroll to position [373, 0]
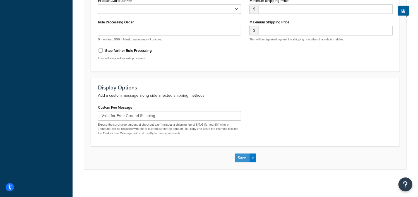
click at [239, 155] on button "Save" at bounding box center [242, 158] width 15 height 9
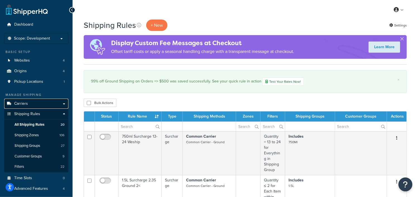
click at [25, 102] on span "Carriers" at bounding box center [21, 104] width 14 height 5
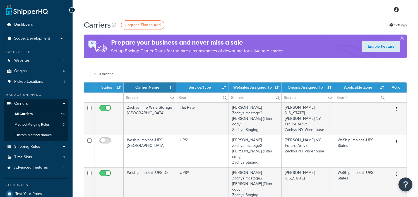
select select "15"
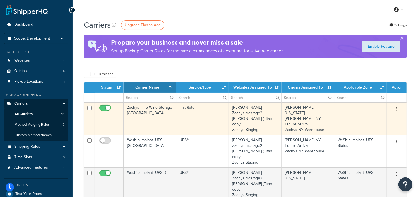
scroll to position [35, 0]
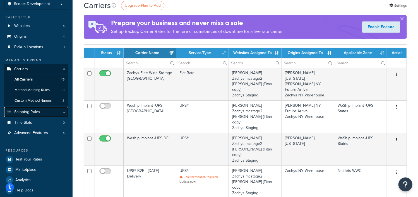
click at [33, 111] on span "Shipping Rules" at bounding box center [27, 112] width 26 height 5
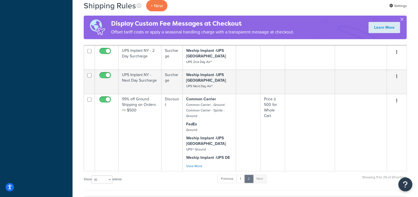
scroll to position [314, 0]
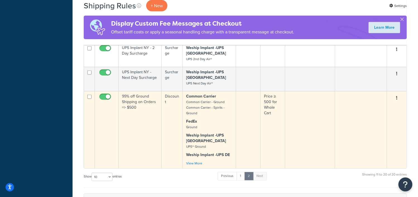
click at [396, 94] on button "button" at bounding box center [397, 98] width 8 height 9
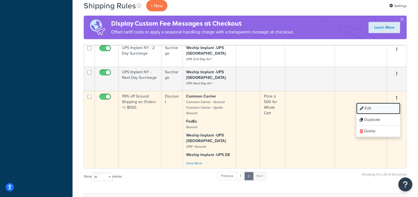
click at [369, 103] on link "Edit" at bounding box center [378, 108] width 44 height 11
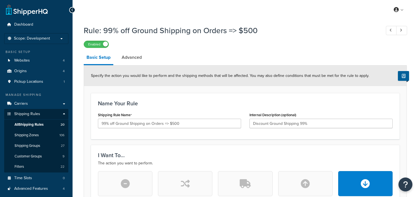
select select "PERCENTAGE"
select select "CART"
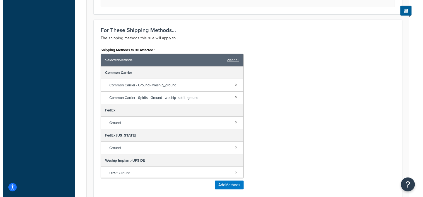
scroll to position [349, 0]
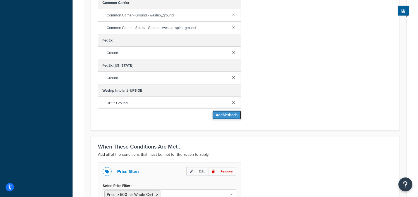
click at [218, 115] on button "Add Methods" at bounding box center [226, 115] width 29 height 9
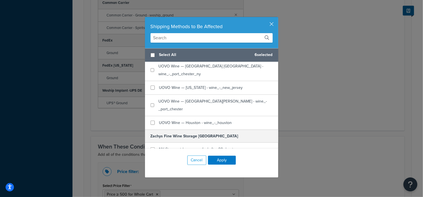
scroll to position [628, 0]
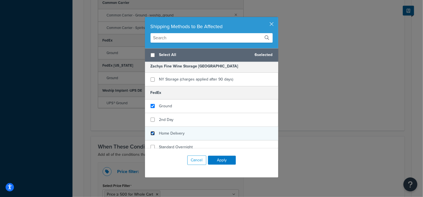
click at [151, 131] on input "checkbox" at bounding box center [153, 133] width 4 height 4
checkbox input "true"
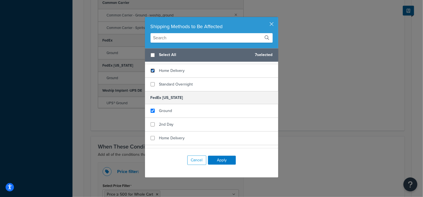
scroll to position [698, 0]
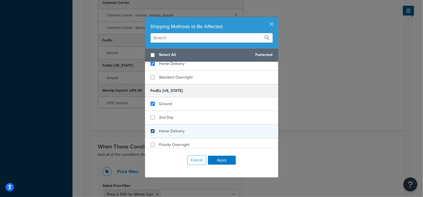
click at [151, 129] on input "checkbox" at bounding box center [153, 131] width 4 height 4
checkbox input "true"
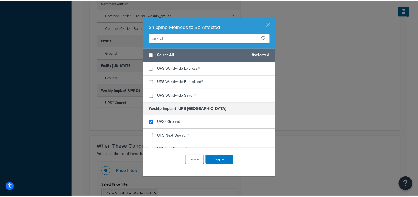
scroll to position [1000, 0]
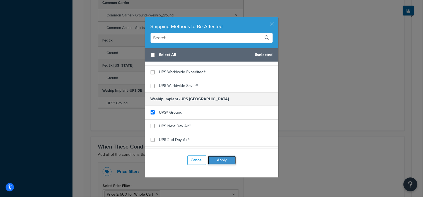
click at [223, 160] on button "Apply" at bounding box center [222, 160] width 28 height 9
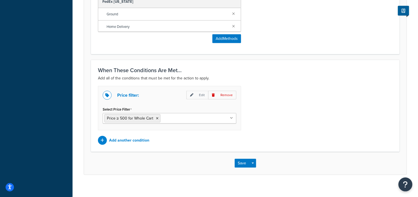
scroll to position [430, 0]
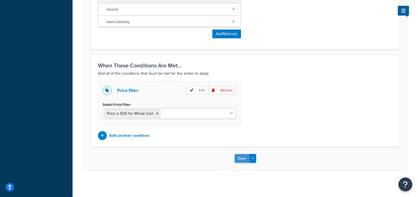
click at [240, 157] on button "Save" at bounding box center [242, 158] width 15 height 9
